Goal: Task Accomplishment & Management: Manage account settings

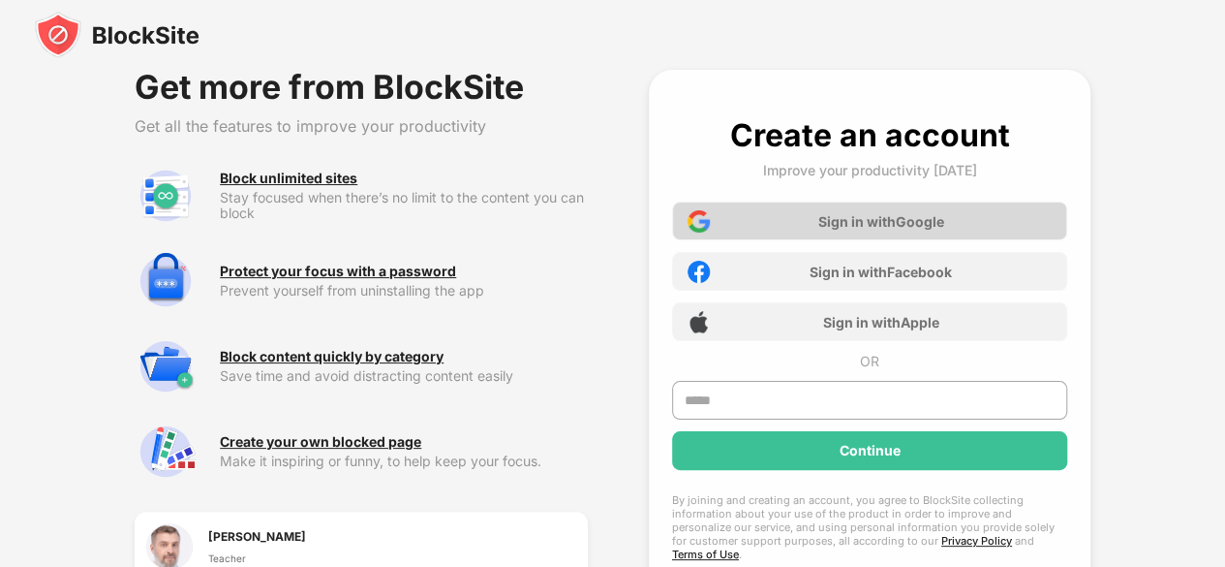
click at [959, 220] on div "Sign in with Google" at bounding box center [869, 220] width 395 height 39
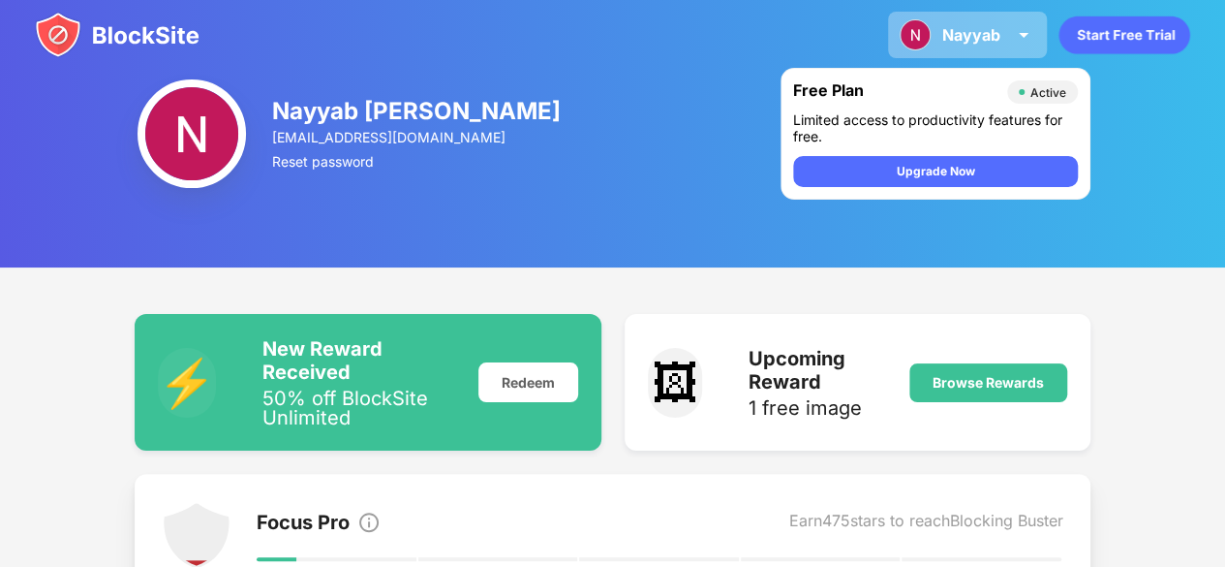
click at [1025, 28] on img at bounding box center [1023, 34] width 23 height 23
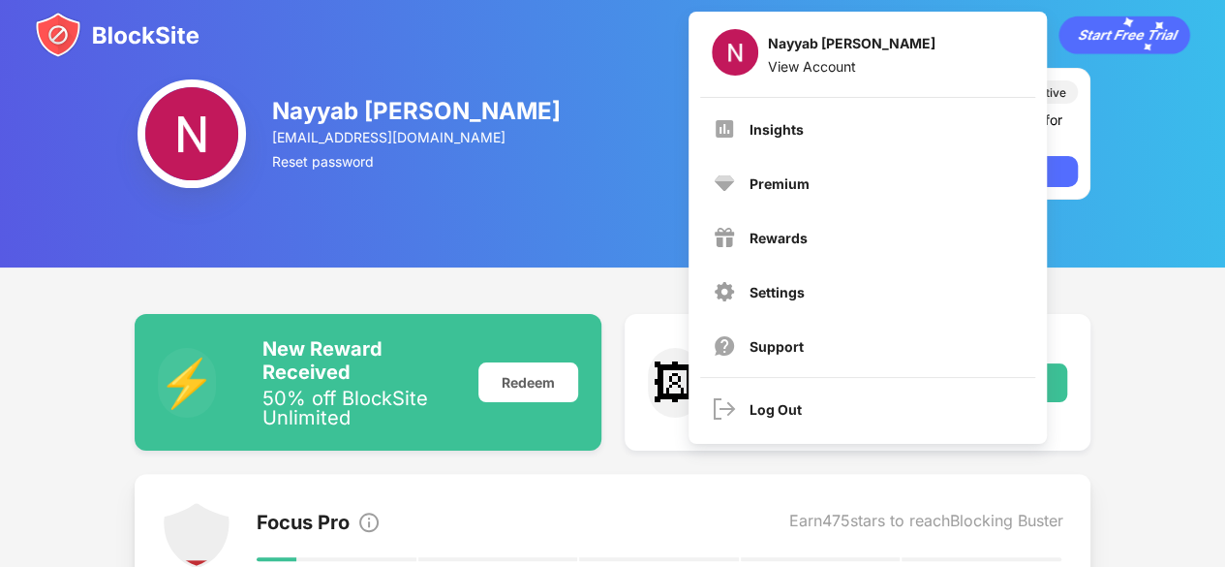
click at [1090, 233] on div "Nayyab Medhat nayyabmedhat@gmail.com Reset password Free Plan Active Limited ac…" at bounding box center [612, 133] width 1225 height 267
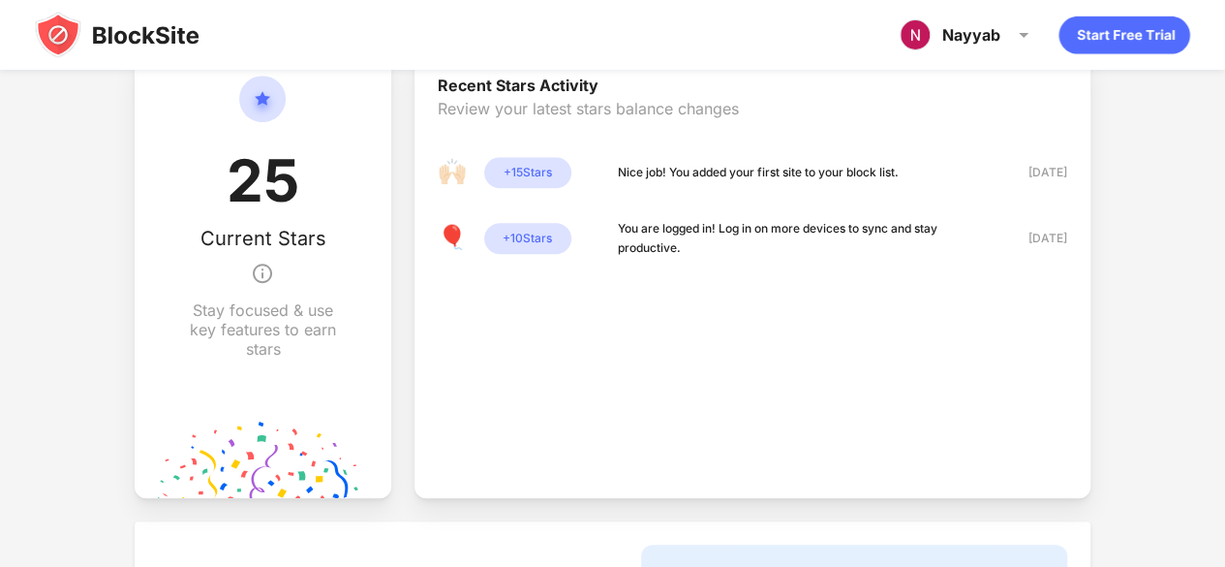
scroll to position [388, 0]
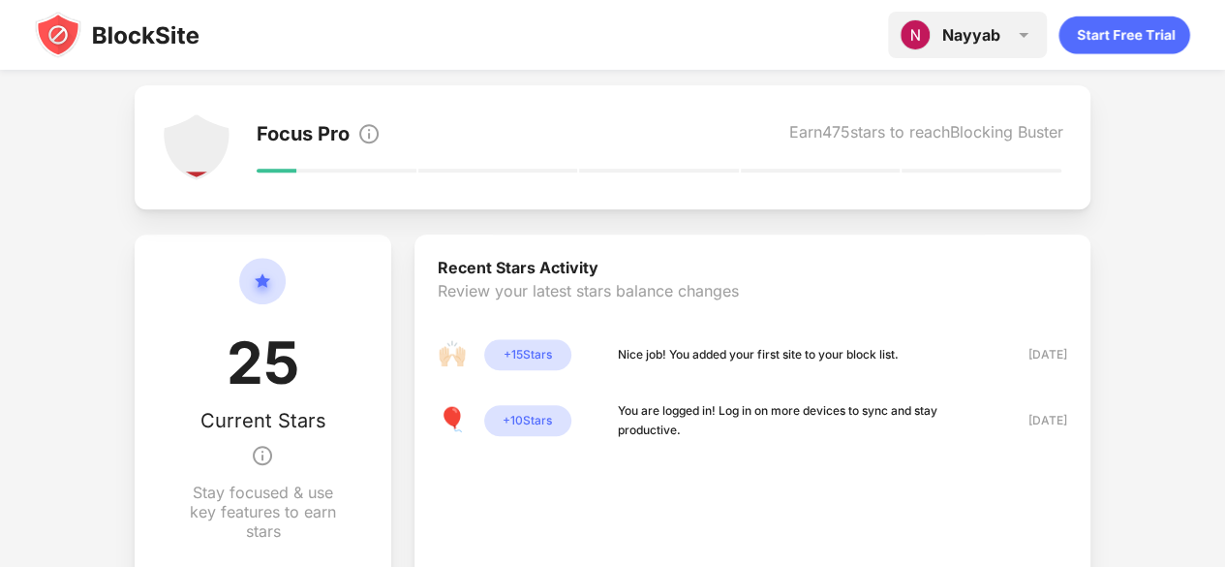
click at [944, 40] on div "Nayyab" at bounding box center [971, 34] width 58 height 19
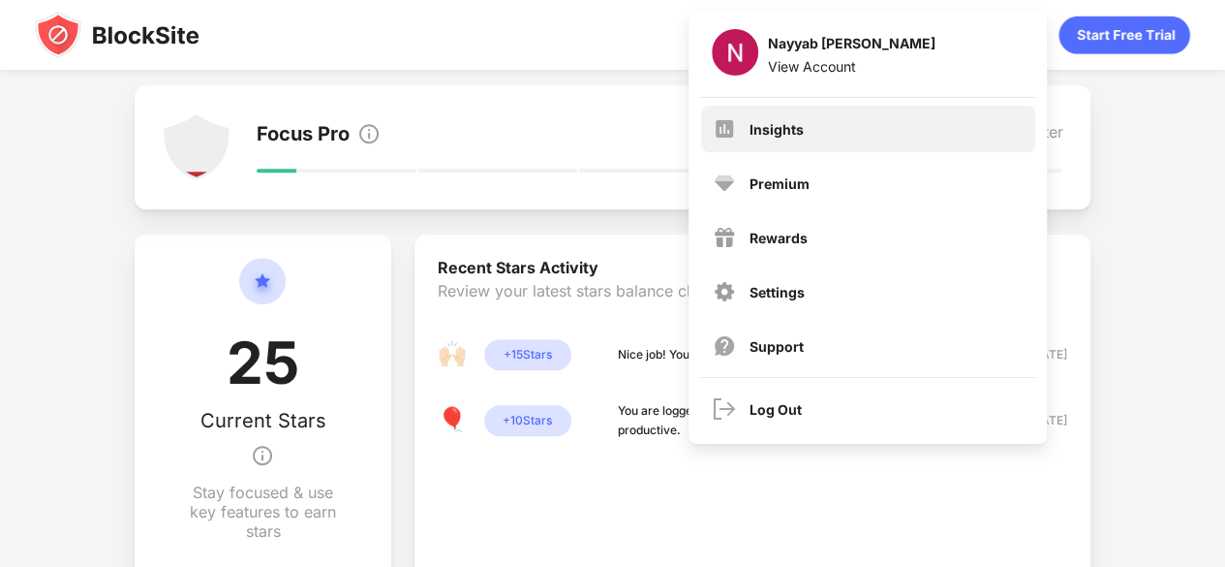
click at [800, 115] on div "Insights" at bounding box center [868, 129] width 334 height 46
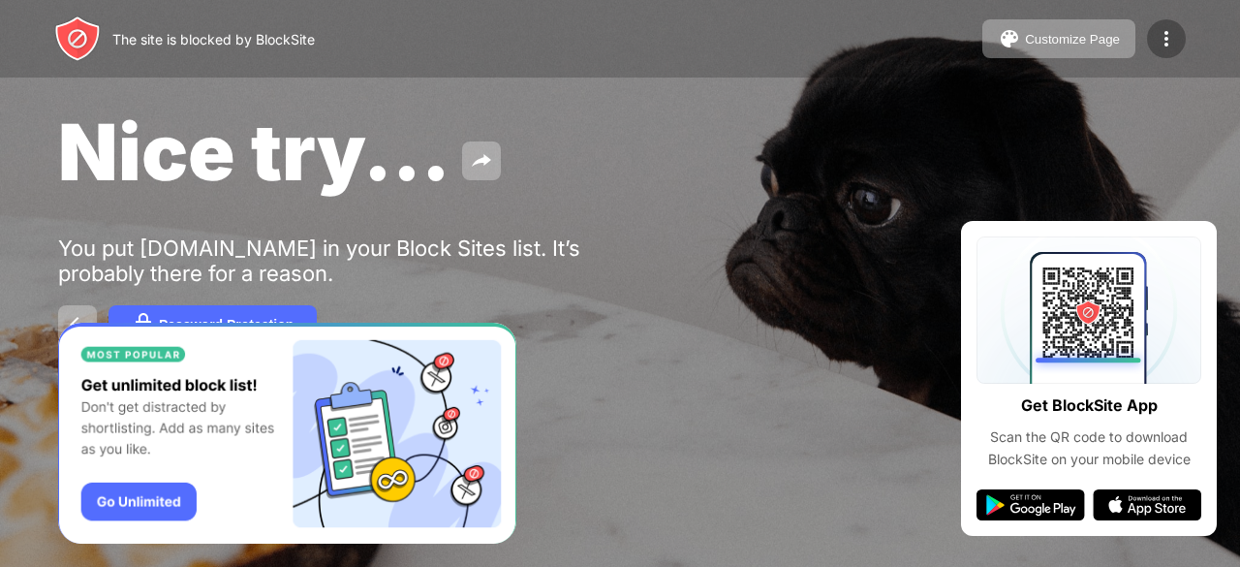
click at [1163, 36] on img at bounding box center [1166, 38] width 23 height 23
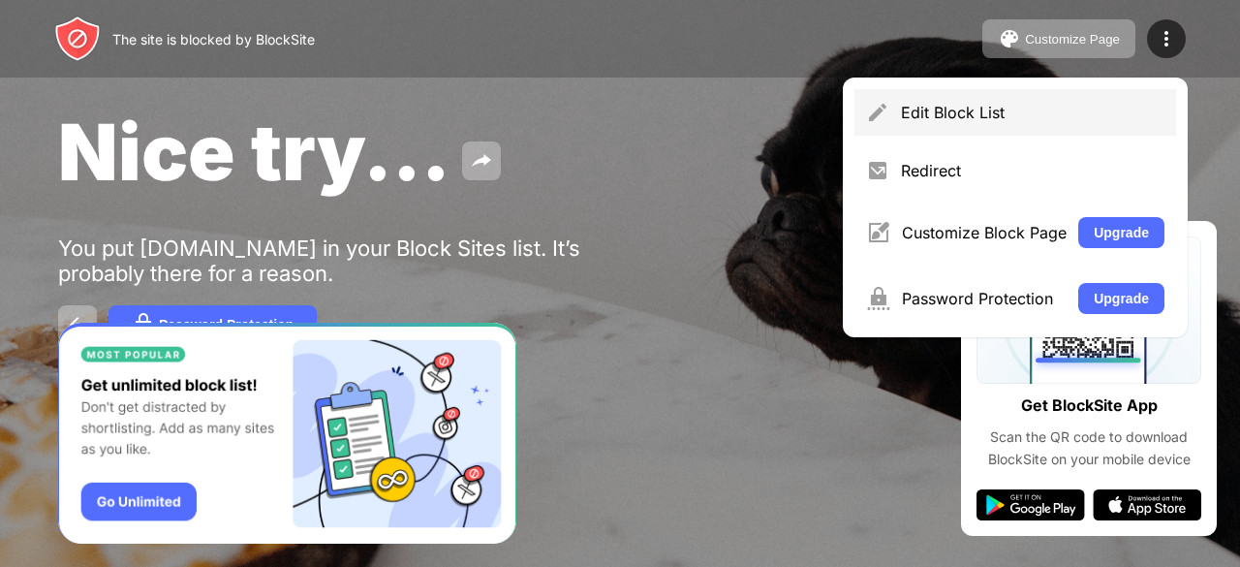
click at [1079, 121] on div "Edit Block List" at bounding box center [1032, 112] width 263 height 19
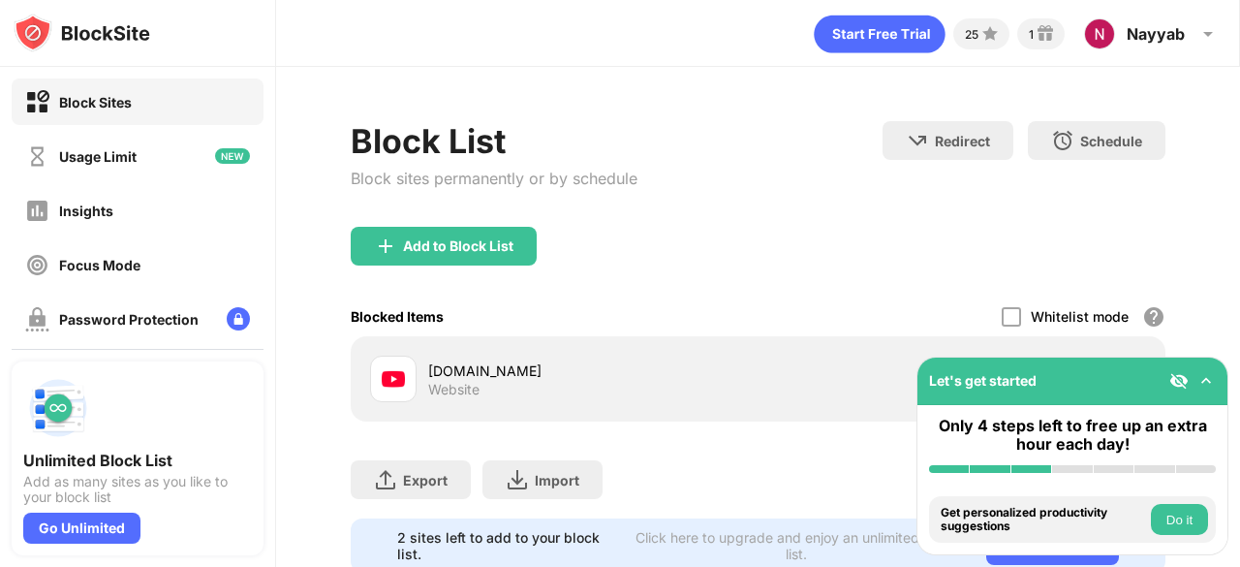
scroll to position [74, 0]
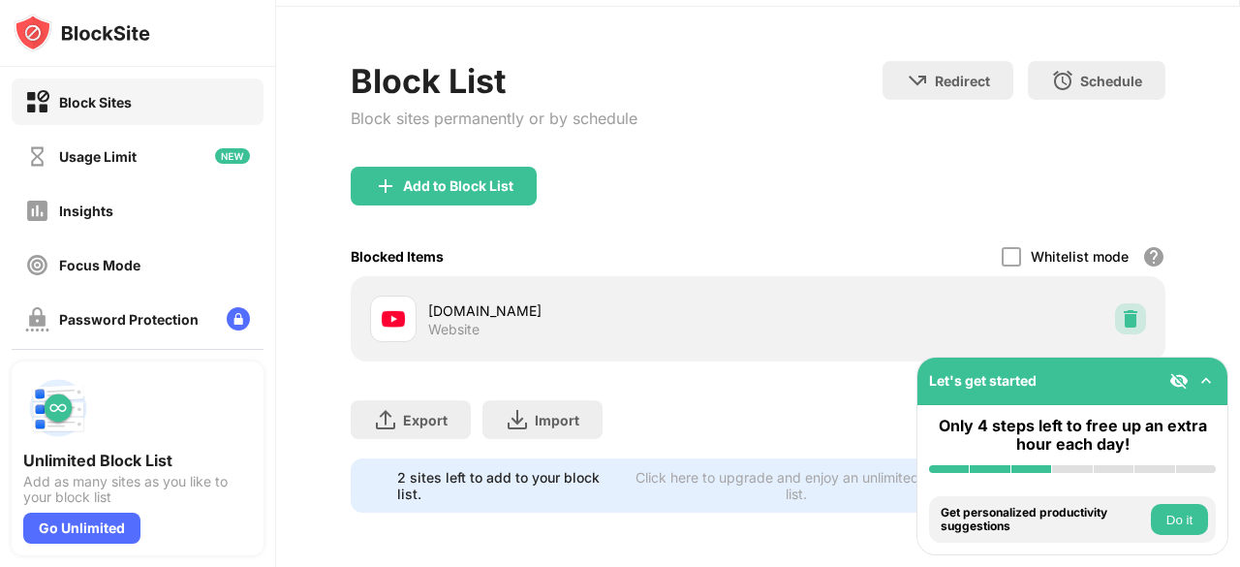
click at [1120, 315] on div at bounding box center [1130, 318] width 31 height 31
